Goal: Find specific page/section: Find specific page/section

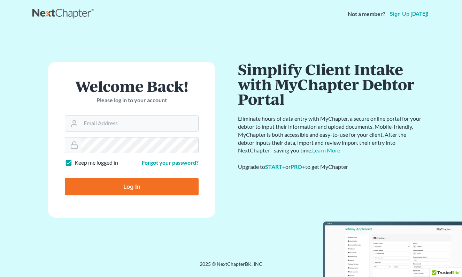
type input "[EMAIL_ADDRESS][DOMAIN_NAME]"
drag, startPoint x: 231, startPoint y: 160, endPoint x: 206, endPoint y: 161, distance: 25.1
click at [230, 160] on div "Welcome Back! Please log in to your account Email Address wgeer@rlkglaw.com Pas…" at bounding box center [131, 144] width 199 height 165
click at [139, 181] on input "Log In" at bounding box center [132, 186] width 134 height 17
type input "Thinking..."
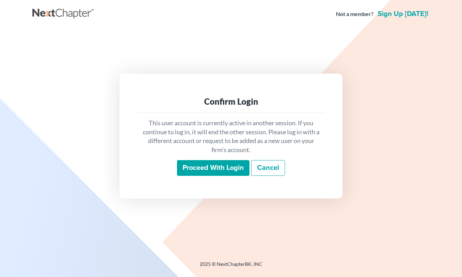
click at [214, 167] on input "Proceed with login" at bounding box center [213, 168] width 73 height 16
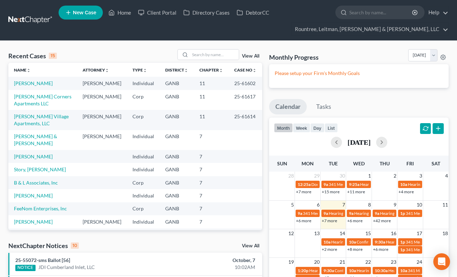
scroll to position [1, 0]
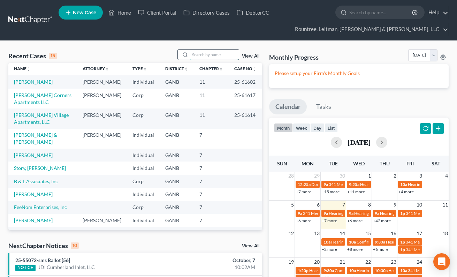
click at [206, 51] on input "search" at bounding box center [214, 55] width 49 height 10
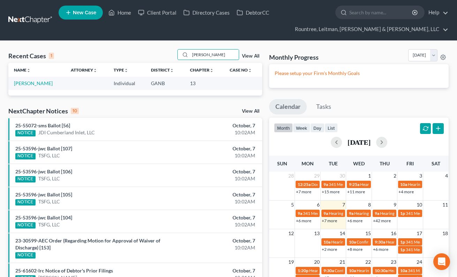
scroll to position [0, 0]
type input "jamal"
click at [37, 84] on link "[PERSON_NAME]" at bounding box center [33, 83] width 39 height 6
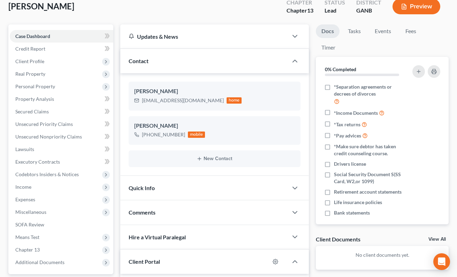
scroll to position [157, 0]
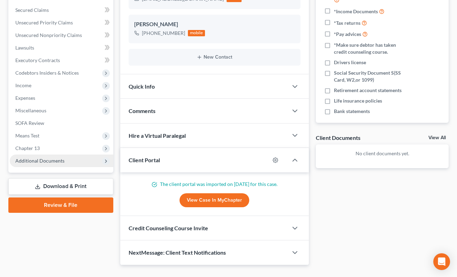
click at [53, 157] on span "Additional Documents" at bounding box center [62, 160] width 104 height 13
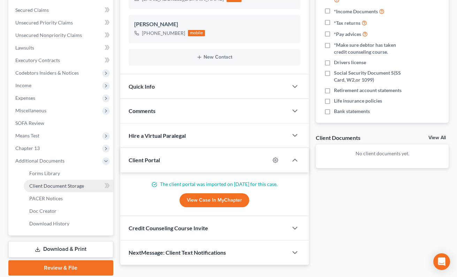
click at [49, 187] on span "Client Document Storage" at bounding box center [56, 186] width 55 height 6
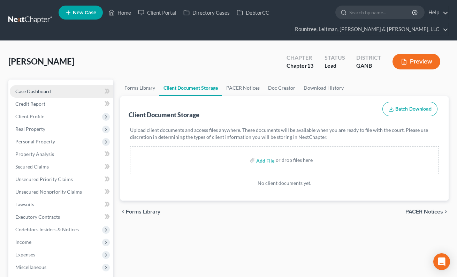
click at [51, 91] on link "Case Dashboard" at bounding box center [62, 91] width 104 height 13
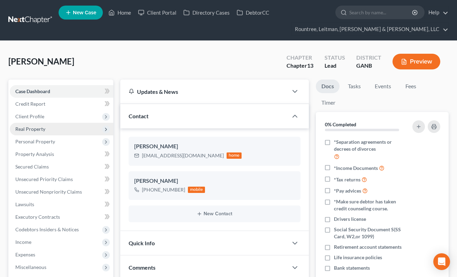
click at [31, 133] on span "Real Property" at bounding box center [62, 129] width 104 height 13
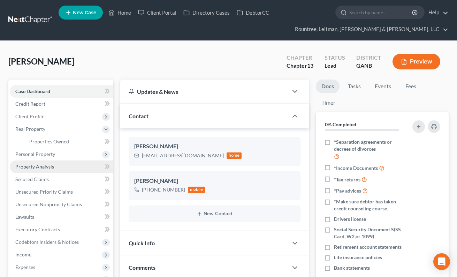
click at [36, 169] on span "Property Analysis" at bounding box center [34, 167] width 39 height 6
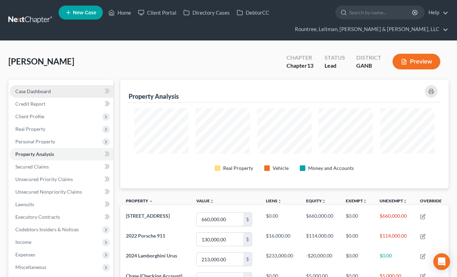
click at [34, 95] on link "Case Dashboard" at bounding box center [62, 91] width 104 height 13
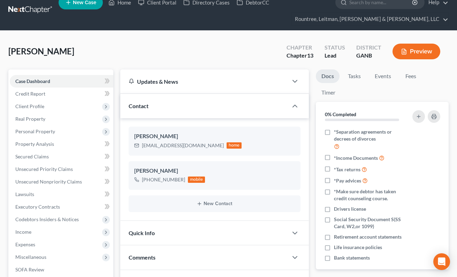
scroll to position [12, 0]
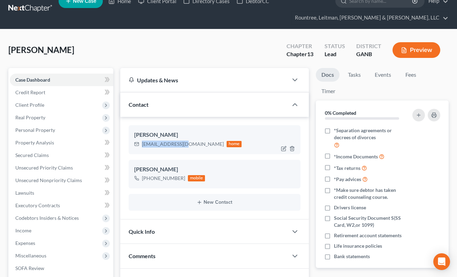
drag, startPoint x: 142, startPoint y: 143, endPoint x: 183, endPoint y: 143, distance: 41.8
click at [183, 143] on div "fj60005@gmail.com" at bounding box center [183, 144] width 82 height 7
copy div "fj60005@gmail.com"
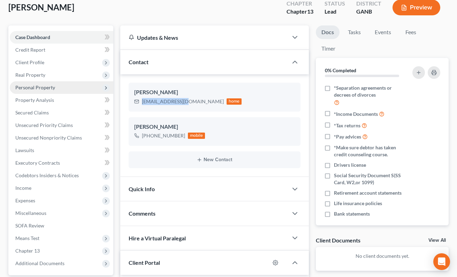
scroll to position [89, 0]
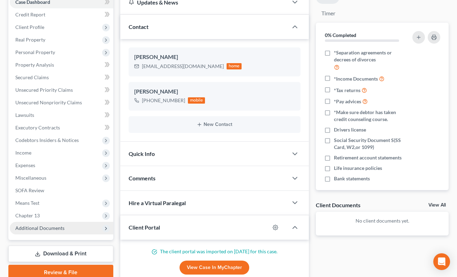
click at [51, 223] on span "Additional Documents" at bounding box center [62, 228] width 104 height 13
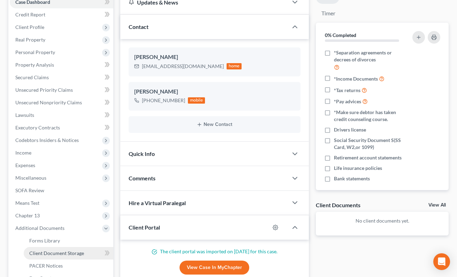
click at [55, 253] on span "Client Document Storage" at bounding box center [56, 253] width 55 height 6
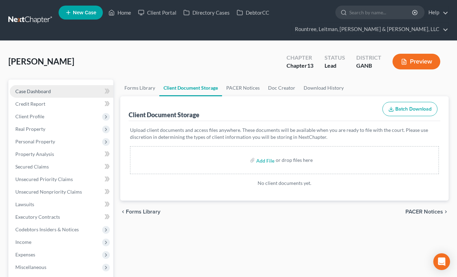
click at [51, 92] on link "Case Dashboard" at bounding box center [62, 91] width 104 height 13
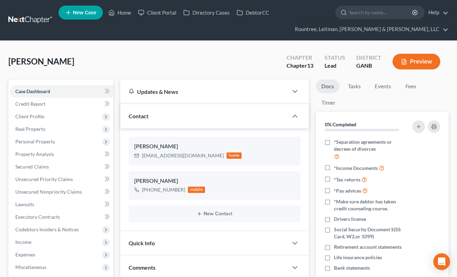
click at [34, 20] on link at bounding box center [30, 20] width 45 height 13
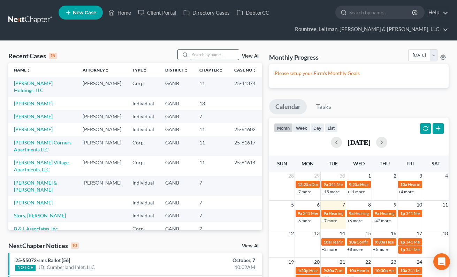
click at [197, 59] on input "search" at bounding box center [214, 55] width 49 height 10
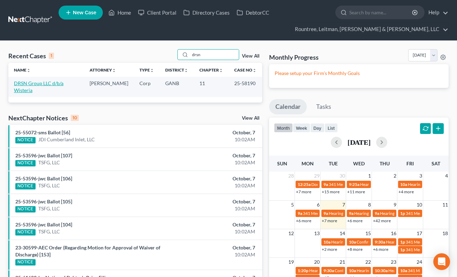
type input "drsn"
click at [43, 86] on link "DRSN Group LLC d/b/a Wisteria" at bounding box center [39, 86] width 50 height 13
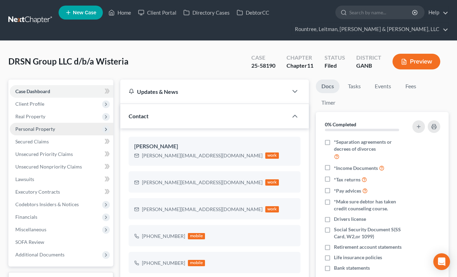
click at [41, 130] on span "Personal Property" at bounding box center [35, 129] width 40 height 6
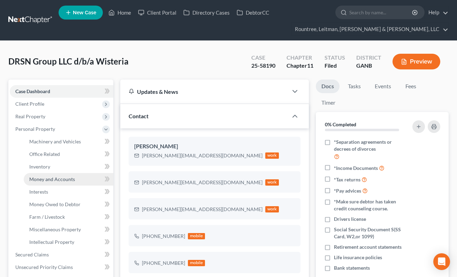
click at [52, 176] on span "Money and Accounts" at bounding box center [52, 179] width 46 height 6
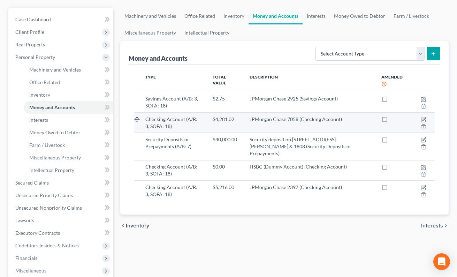
scroll to position [67, 0]
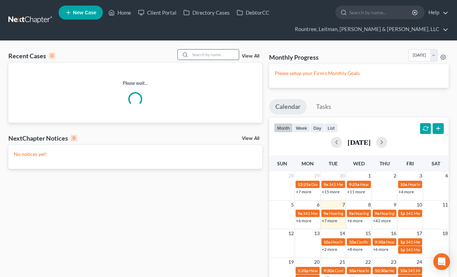
click at [208, 56] on input "search" at bounding box center [214, 55] width 49 height 10
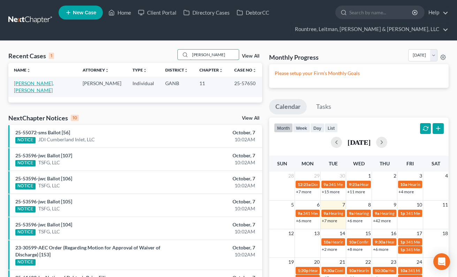
type input "[PERSON_NAME]"
click at [34, 82] on link "[PERSON_NAME], [PERSON_NAME]" at bounding box center [34, 86] width 40 height 13
select select "2"
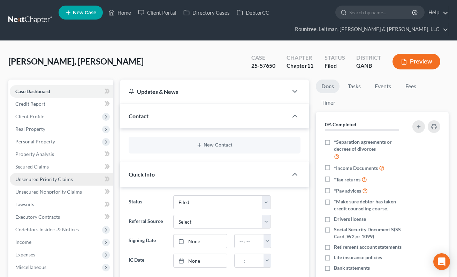
scroll to position [1, 0]
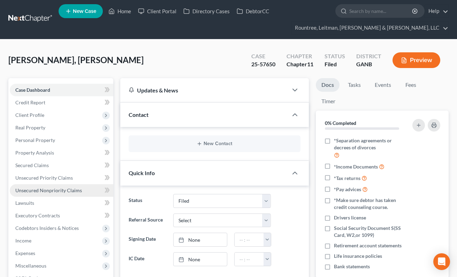
click at [50, 186] on link "Unsecured Nonpriority Claims" at bounding box center [62, 190] width 104 height 13
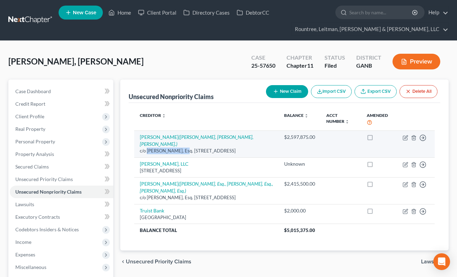
drag, startPoint x: 147, startPoint y: 150, endPoint x: 179, endPoint y: 151, distance: 32.4
click at [184, 151] on div "c/o [PERSON_NAME], Esq. [STREET_ADDRESS]" at bounding box center [207, 151] width 134 height 7
copy div "[PERSON_NAME]"
